Goal: Task Accomplishment & Management: Manage account settings

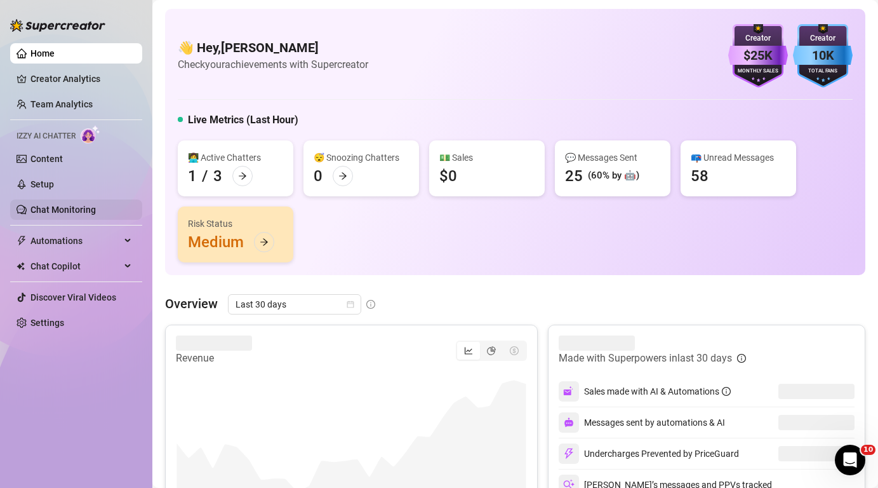
click at [63, 210] on link "Chat Monitoring" at bounding box center [62, 209] width 65 height 10
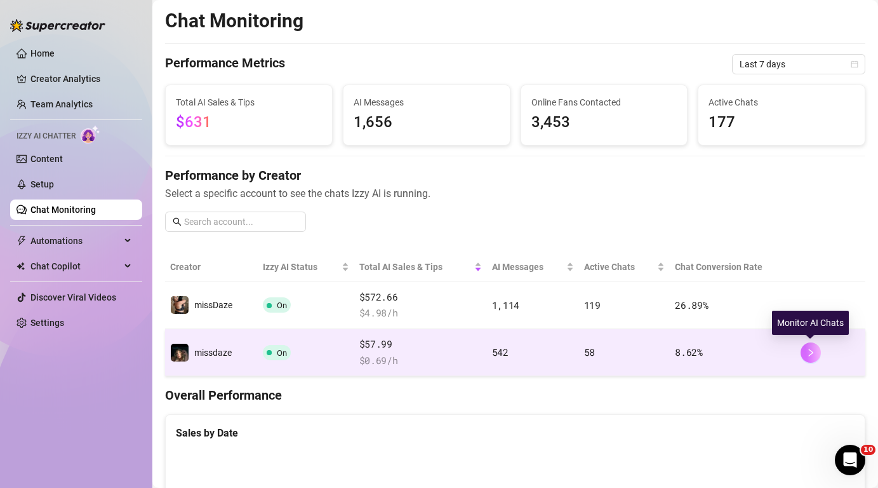
click at [811, 351] on icon "right" at bounding box center [810, 352] width 4 height 8
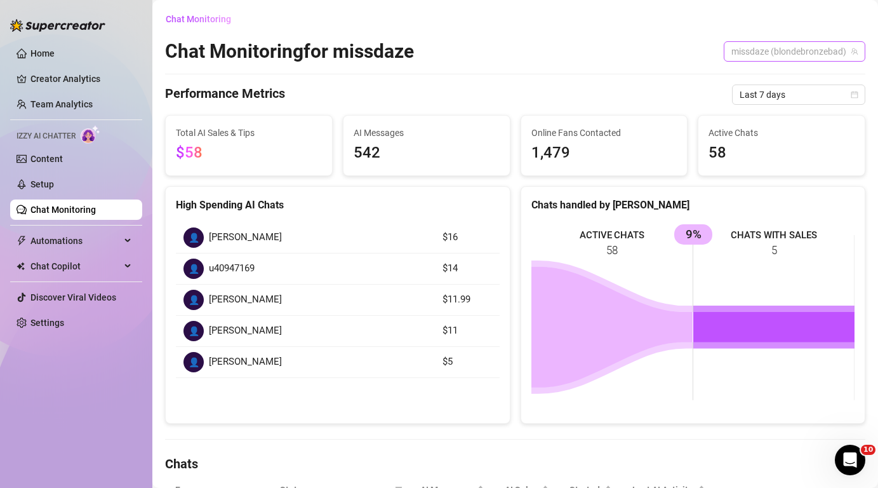
click at [811, 50] on span "missdaze (blondebronzebad)" at bounding box center [794, 51] width 126 height 19
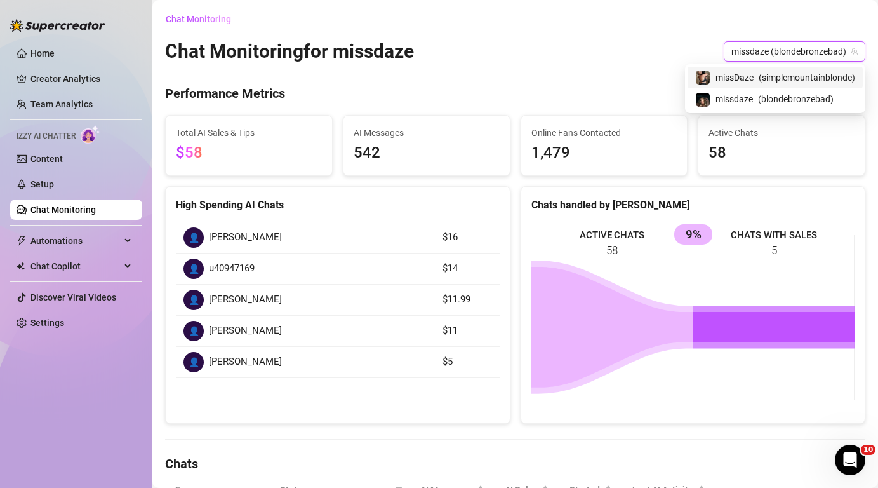
click at [811, 51] on span "missdaze (blondebronzebad)" at bounding box center [794, 51] width 126 height 19
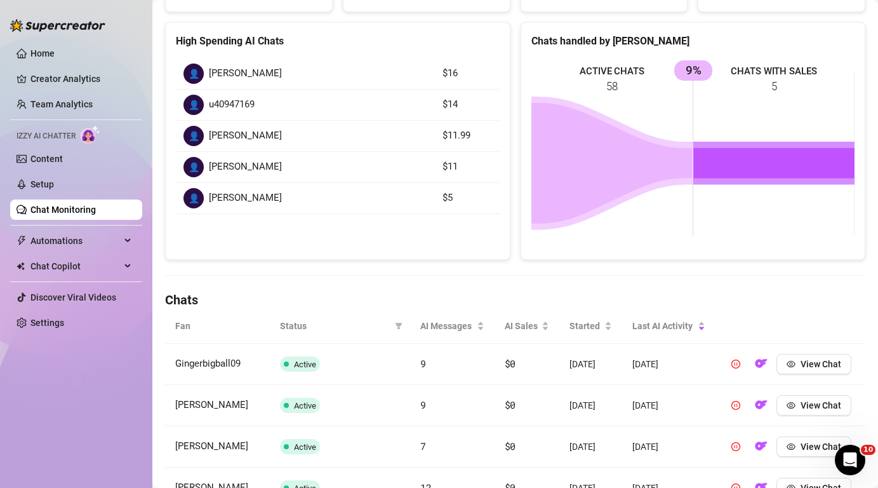
scroll to position [159, 0]
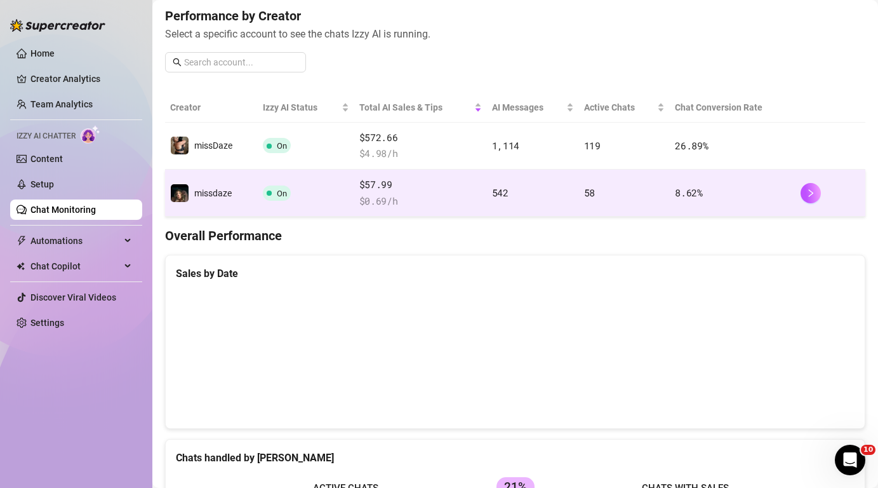
click at [282, 192] on span "On" at bounding box center [282, 194] width 10 height 10
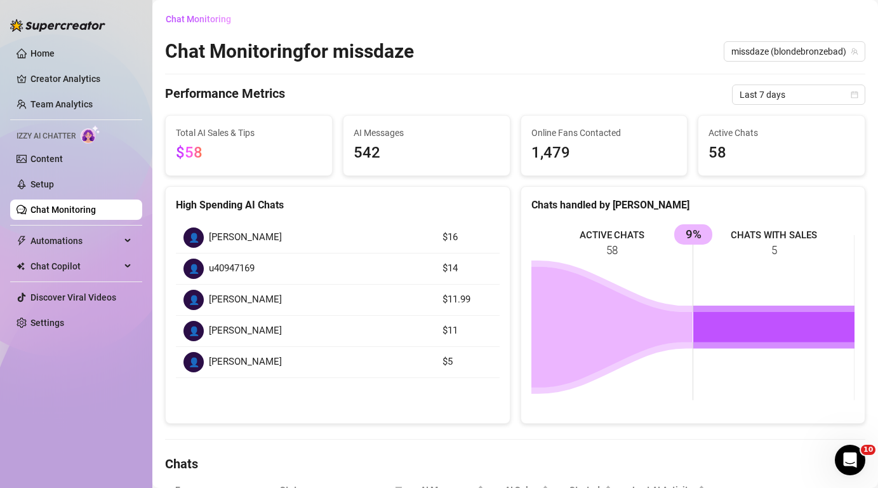
click at [77, 135] on div "Izzy AI Chatter" at bounding box center [76, 134] width 132 height 18
click at [76, 270] on span "Chat Copilot" at bounding box center [75, 266] width 90 height 20
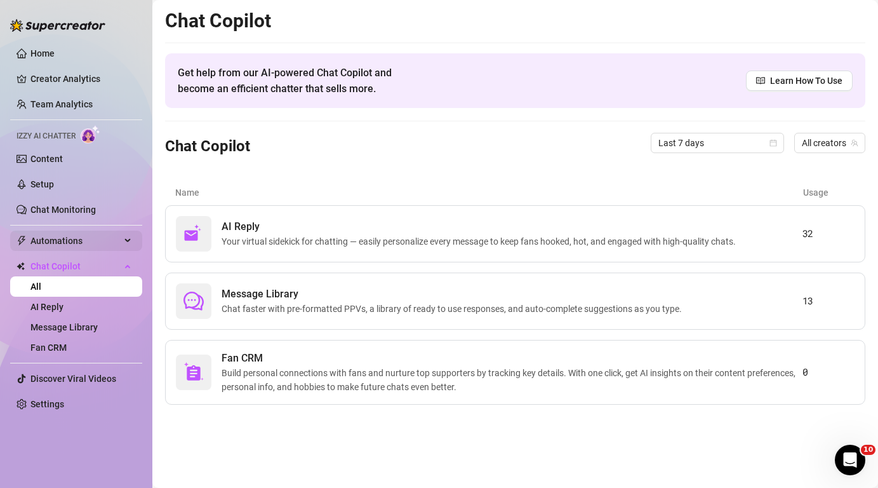
click at [95, 237] on span "Automations" at bounding box center [75, 240] width 90 height 20
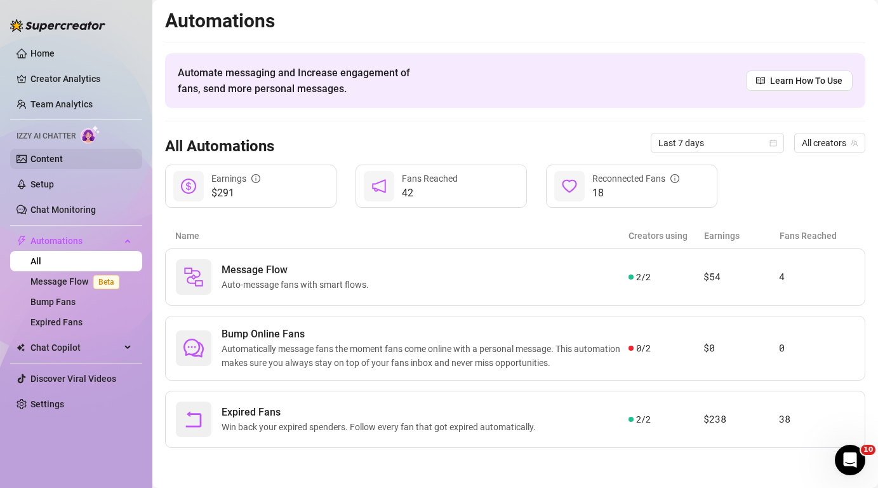
click at [63, 154] on link "Content" at bounding box center [46, 159] width 32 height 10
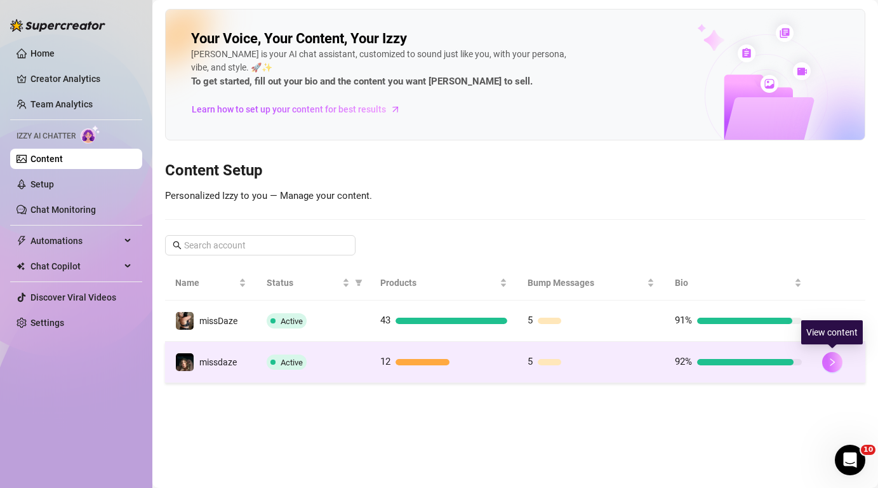
click at [838, 361] on button "button" at bounding box center [832, 362] width 20 height 20
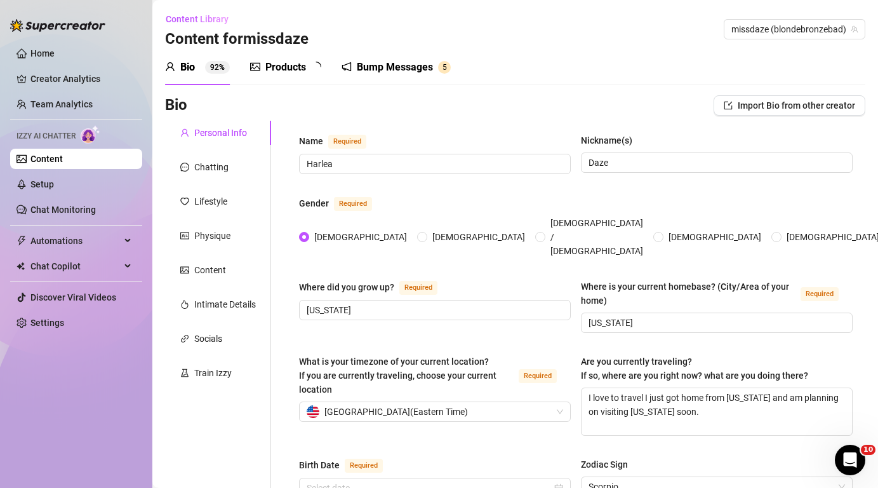
type input "[DATE]"
click at [67, 145] on ul "Home Creator Analytics Team Analytics Izzy AI Chatter Content Setup Chat Monito…" at bounding box center [76, 188] width 132 height 300
click at [63, 156] on link "Content" at bounding box center [46, 159] width 32 height 10
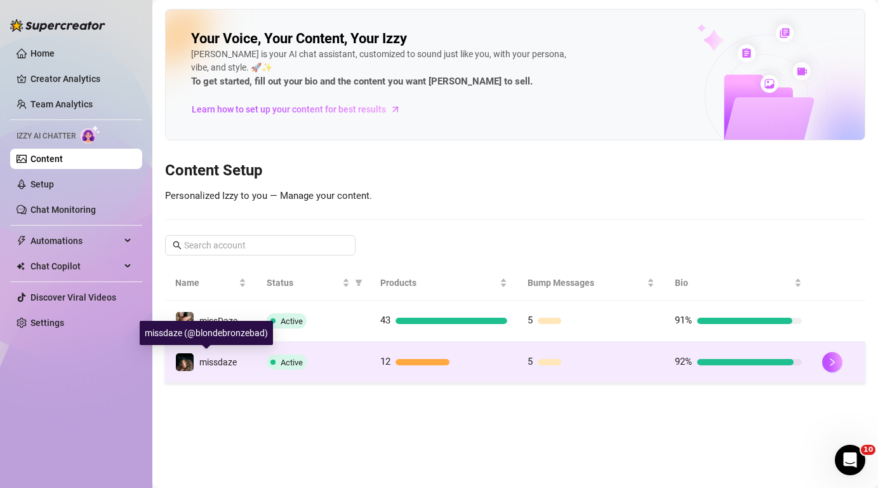
click at [212, 364] on span "missdaze" at bounding box center [217, 362] width 37 height 10
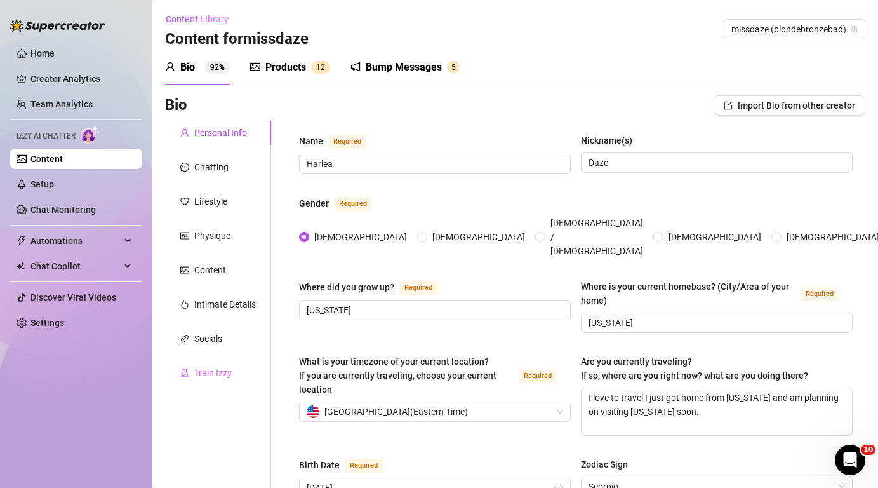
click at [218, 362] on div "Train Izzy" at bounding box center [218, 373] width 106 height 24
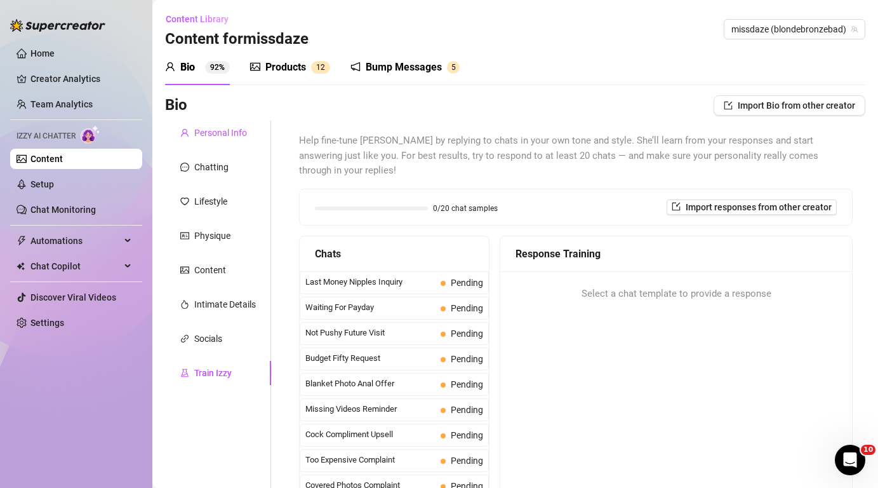
click at [231, 133] on div "Personal Info" at bounding box center [220, 133] width 53 height 14
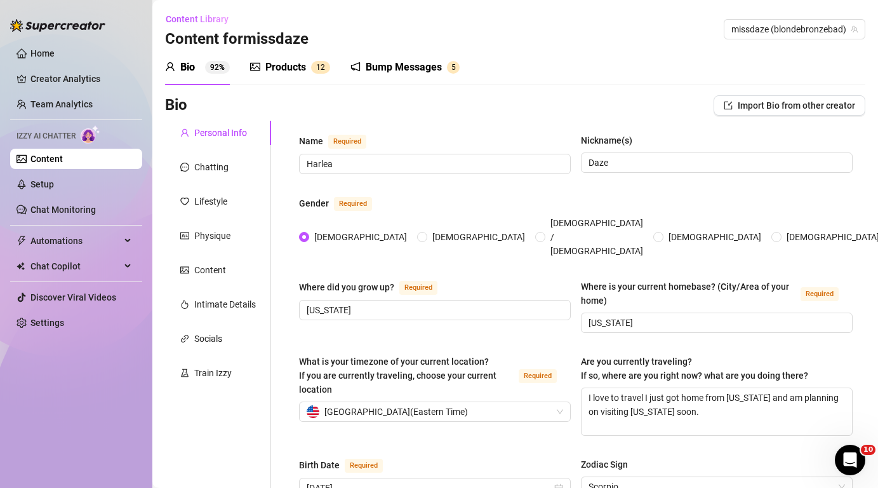
click at [289, 66] on div "Products" at bounding box center [285, 67] width 41 height 15
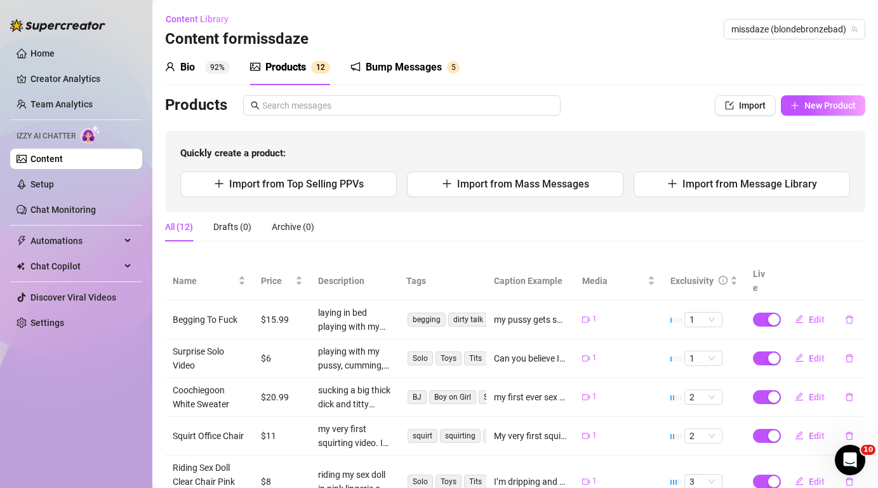
click at [376, 62] on div "Bump Messages" at bounding box center [404, 67] width 76 height 15
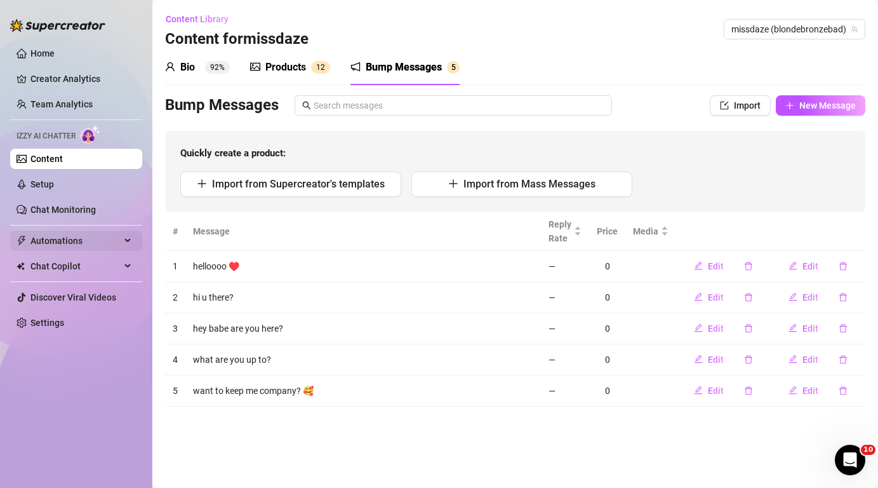
click at [77, 246] on span "Automations" at bounding box center [75, 240] width 90 height 20
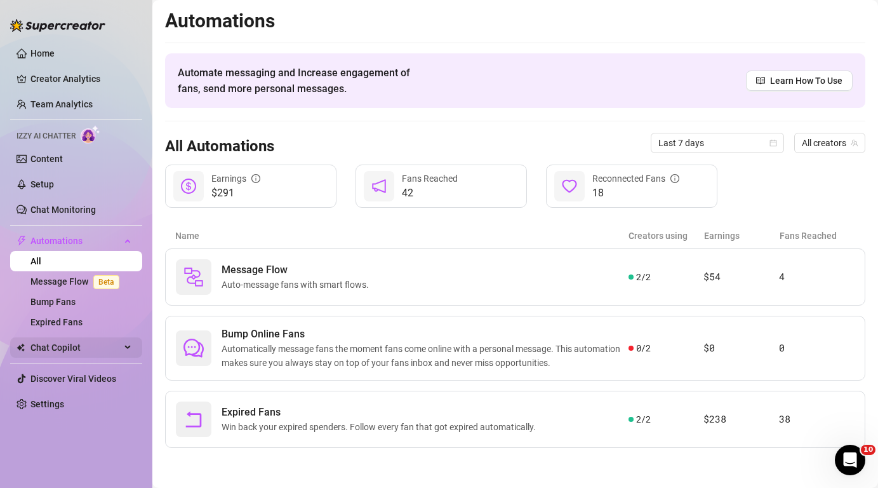
click at [55, 355] on span "Chat Copilot" at bounding box center [75, 347] width 90 height 20
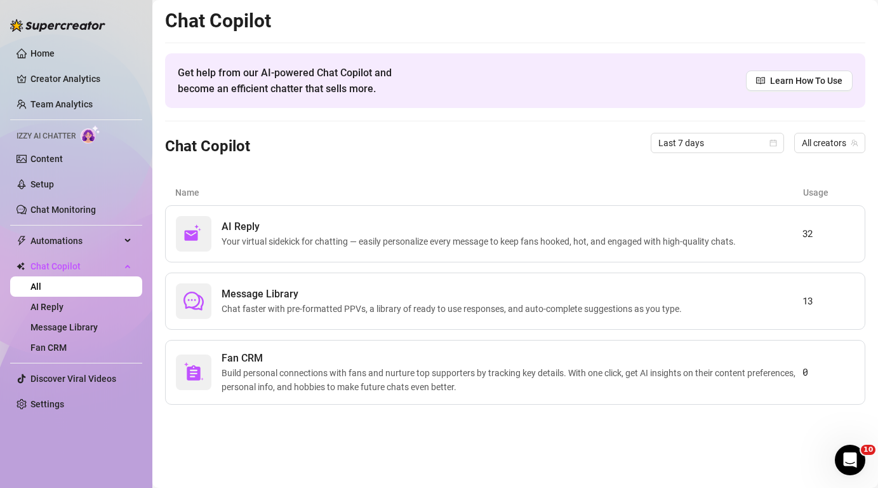
click at [41, 282] on link "All" at bounding box center [35, 286] width 11 height 10
click at [55, 58] on link "Home" at bounding box center [42, 53] width 24 height 10
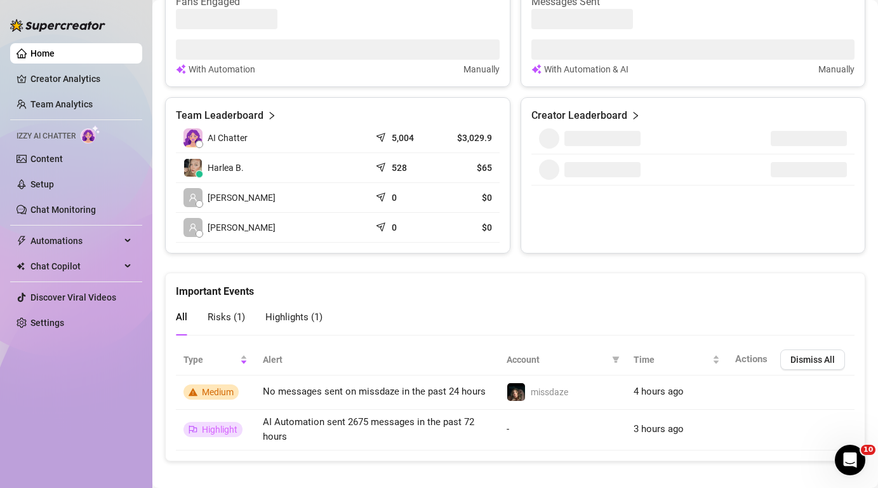
scroll to position [557, 0]
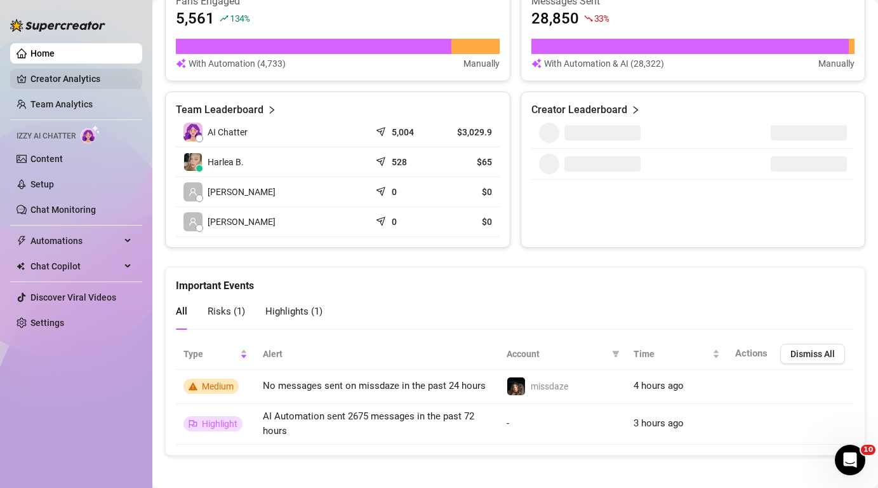
click at [105, 72] on link "Creator Analytics" at bounding box center [81, 79] width 102 height 20
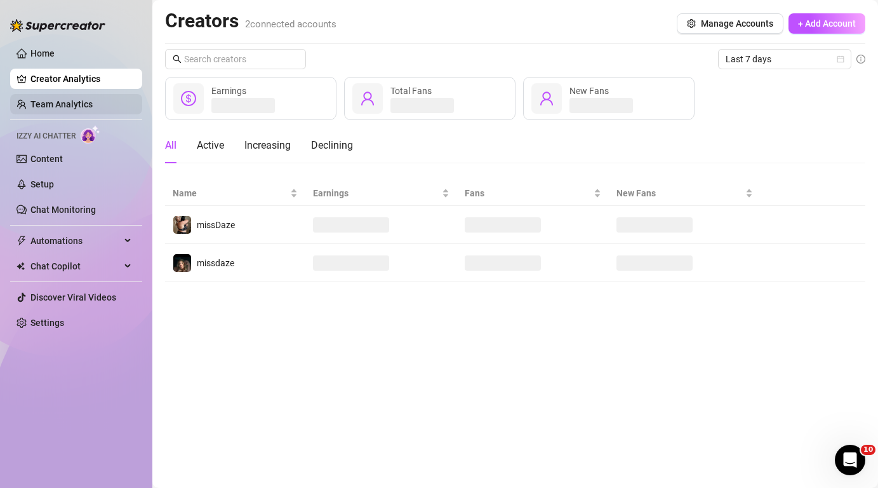
click at [93, 102] on link "Team Analytics" at bounding box center [61, 104] width 62 height 10
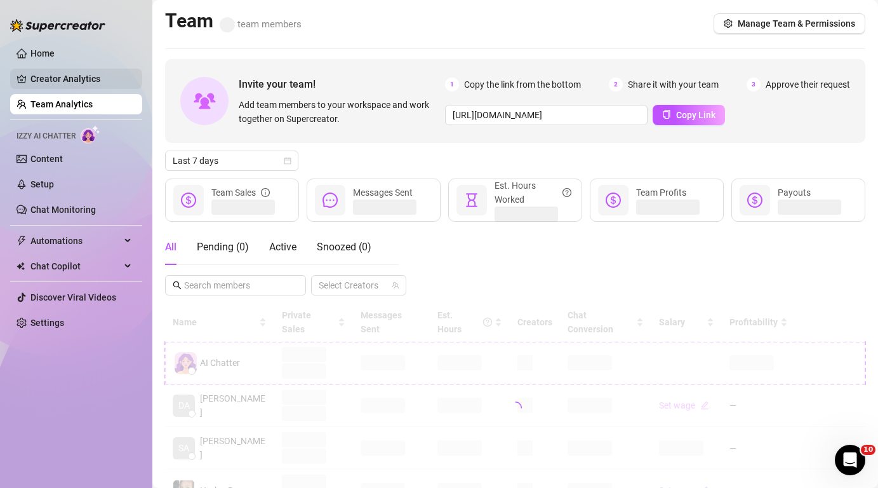
click at [109, 83] on link "Creator Analytics" at bounding box center [81, 79] width 102 height 20
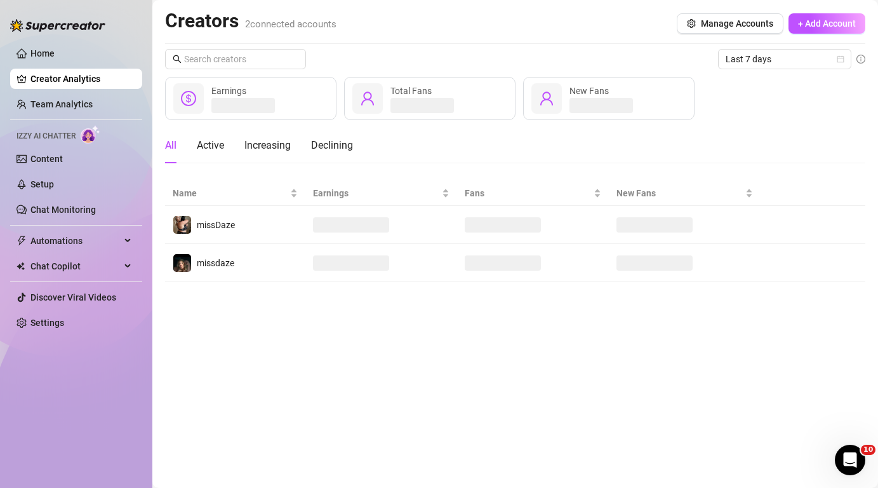
click at [98, 132] on img at bounding box center [91, 134] width 20 height 18
click at [89, 133] on img at bounding box center [91, 134] width 20 height 18
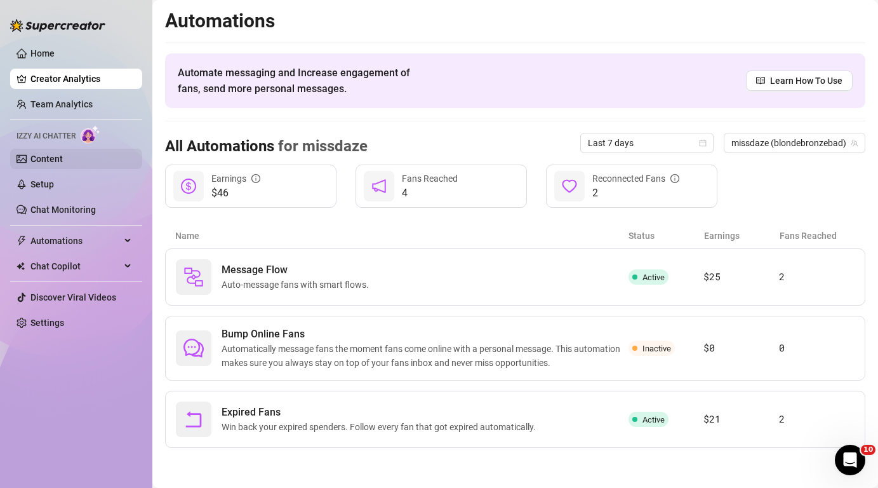
click at [63, 154] on link "Content" at bounding box center [46, 159] width 32 height 10
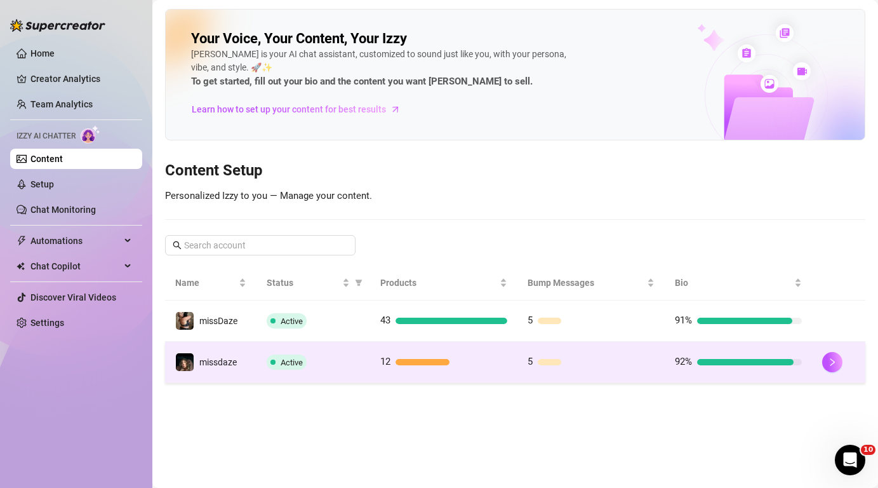
click at [293, 364] on span "Active" at bounding box center [292, 362] width 22 height 10
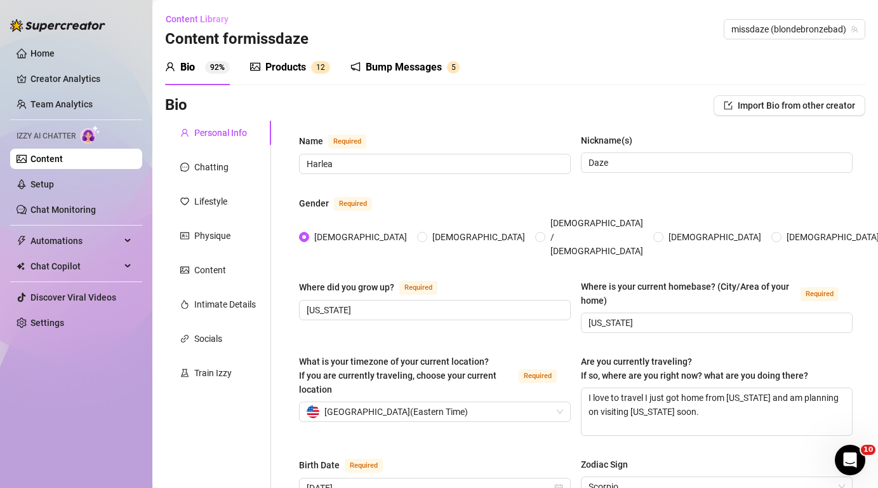
click at [81, 143] on div "Izzy AI Chatter" at bounding box center [76, 134] width 132 height 18
click at [53, 159] on link "Content" at bounding box center [46, 159] width 32 height 10
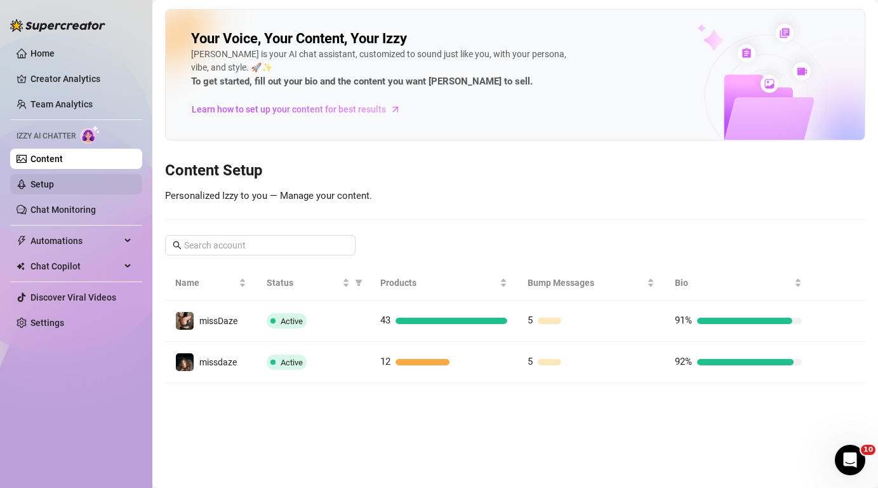
click at [48, 189] on link "Setup" at bounding box center [41, 184] width 23 height 10
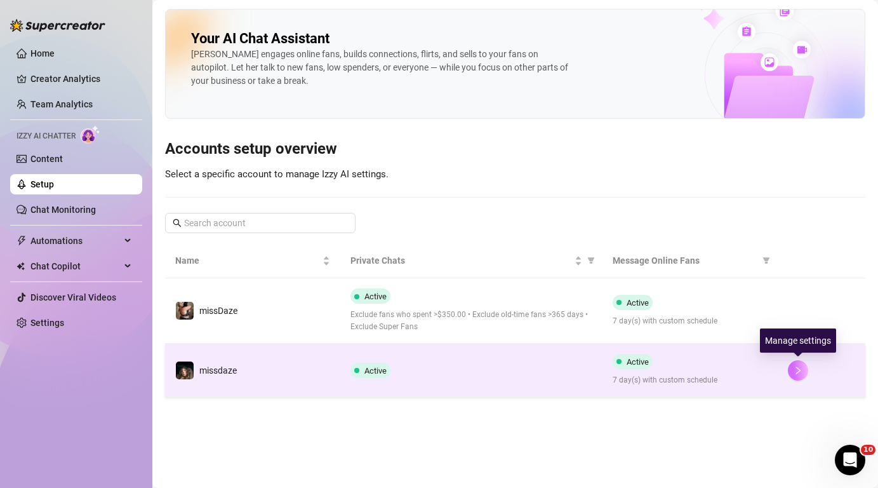
click at [802, 367] on button "button" at bounding box center [798, 370] width 20 height 20
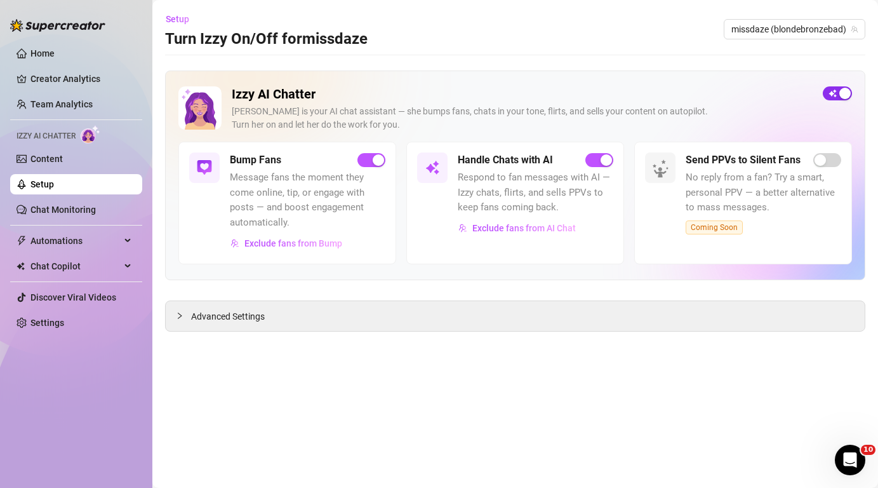
click at [840, 94] on div "button" at bounding box center [844, 93] width 11 height 11
click at [33, 55] on link "Home" at bounding box center [42, 53] width 24 height 10
